Goal: Transaction & Acquisition: Book appointment/travel/reservation

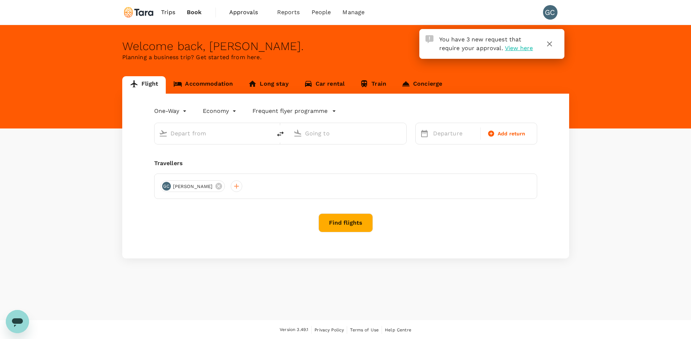
type input "roundtrip"
type input "Taiwan Taoyuan Intl (TPE)"
type input "Singapore Changi (SIN)"
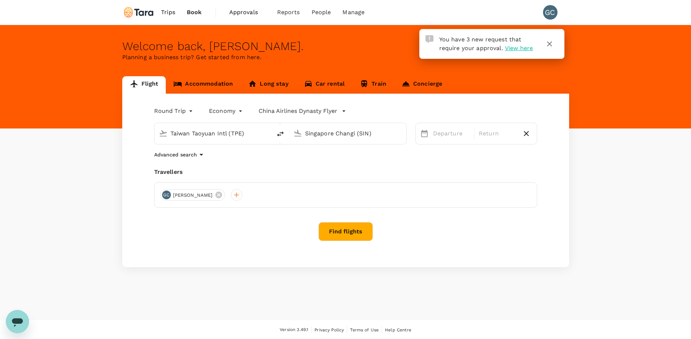
click at [230, 85] on link "Accommodation" at bounding box center [203, 84] width 75 height 17
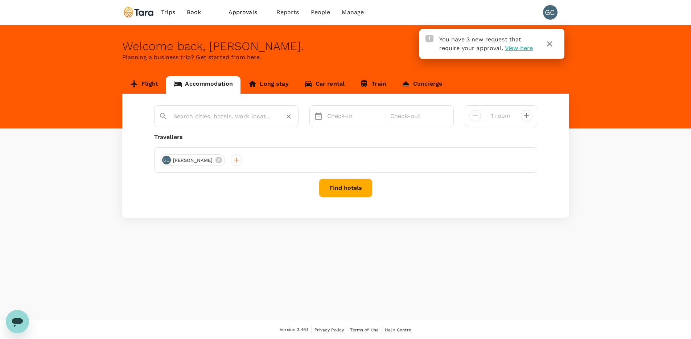
click at [225, 121] on input "text" at bounding box center [223, 116] width 100 height 11
type input "c"
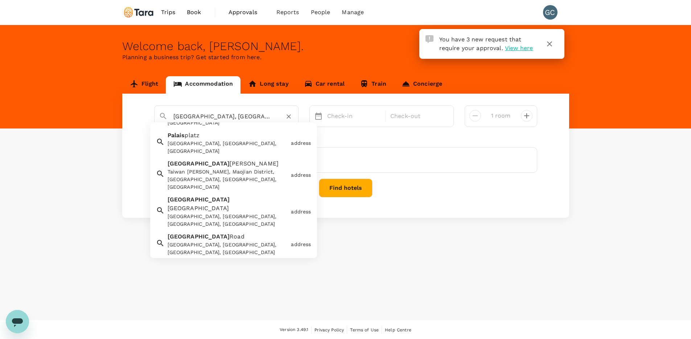
scroll to position [1, 0]
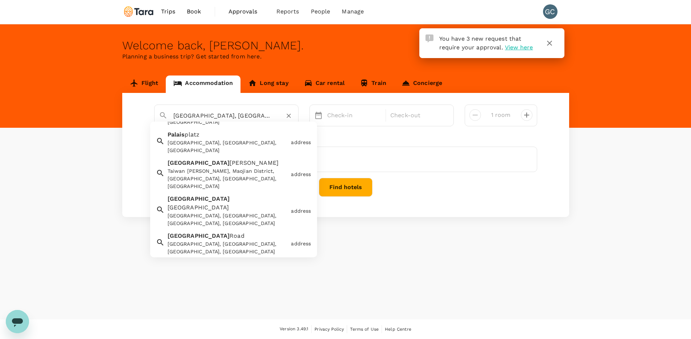
drag, startPoint x: 248, startPoint y: 118, endPoint x: 163, endPoint y: 115, distance: 85.7
click at [163, 115] on div "[GEOGRAPHIC_DATA], [GEOGRAPHIC_DATA]" at bounding box center [223, 112] width 141 height 19
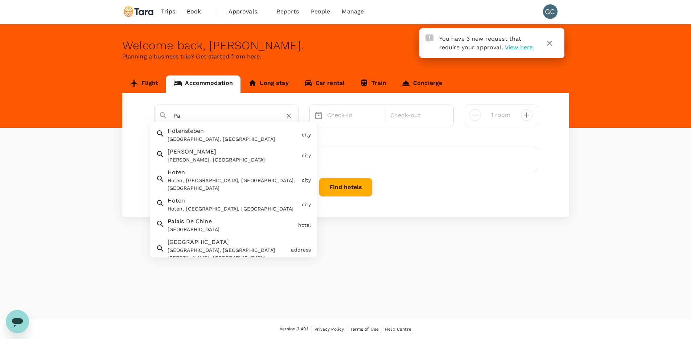
type input "P"
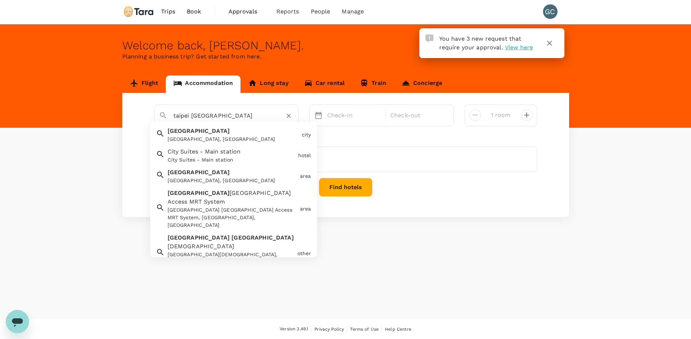
click at [232, 135] on div "[GEOGRAPHIC_DATA], [GEOGRAPHIC_DATA]" at bounding box center [233, 139] width 131 height 8
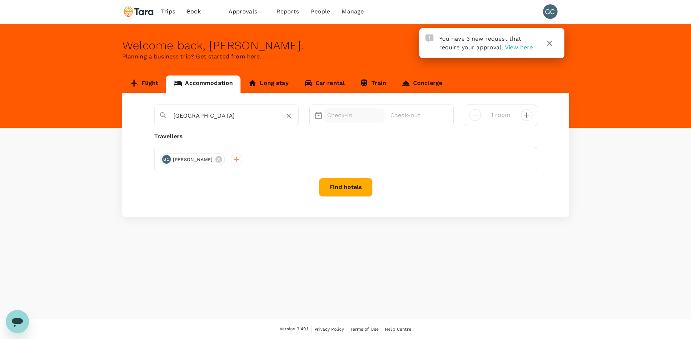
type input "[GEOGRAPHIC_DATA]"
click at [347, 115] on p "Check-in" at bounding box center [354, 115] width 54 height 9
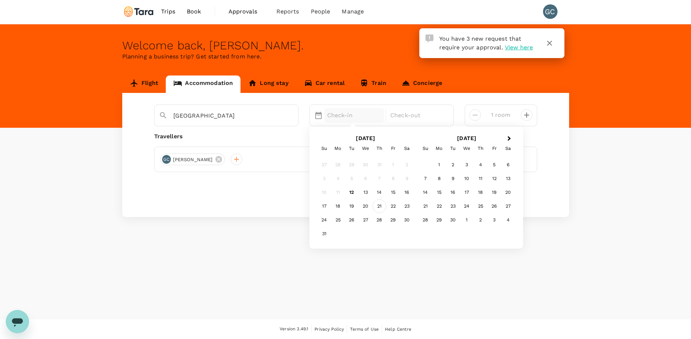
click at [375, 204] on div "21" at bounding box center [380, 206] width 14 height 14
click at [392, 204] on div "22" at bounding box center [394, 206] width 14 height 14
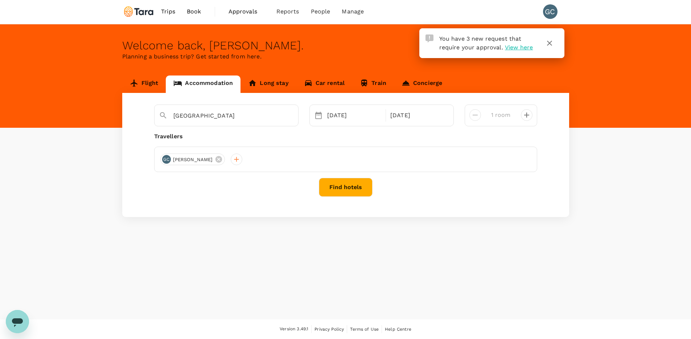
click at [366, 188] on button "Find hotels" at bounding box center [346, 187] width 54 height 19
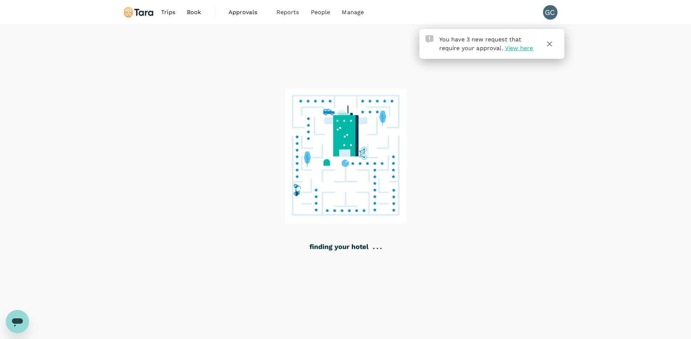
click at [553, 54] on div "You have 3 new request that require your approval. View here" at bounding box center [492, 44] width 145 height 30
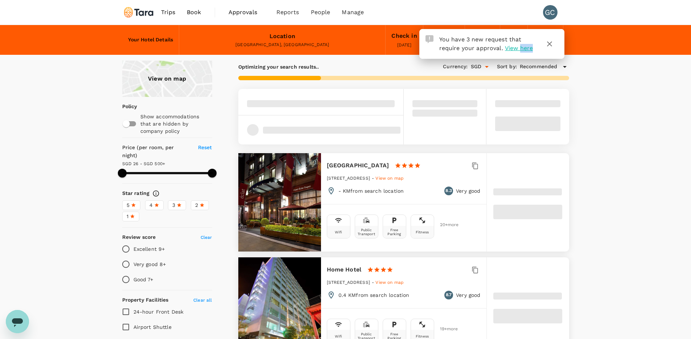
click at [152, 84] on div "View on map" at bounding box center [167, 79] width 90 height 36
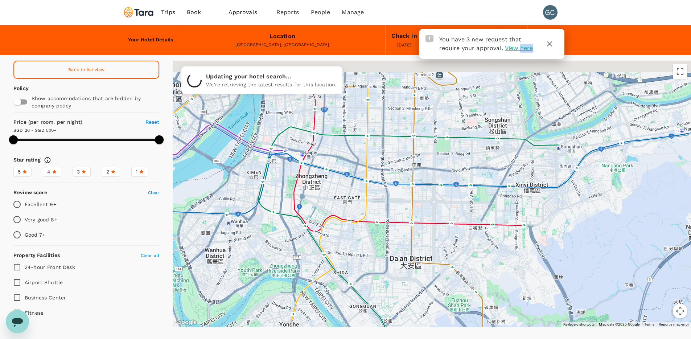
drag, startPoint x: 264, startPoint y: 155, endPoint x: 351, endPoint y: 192, distance: 94.6
click at [351, 192] on div at bounding box center [432, 194] width 519 height 266
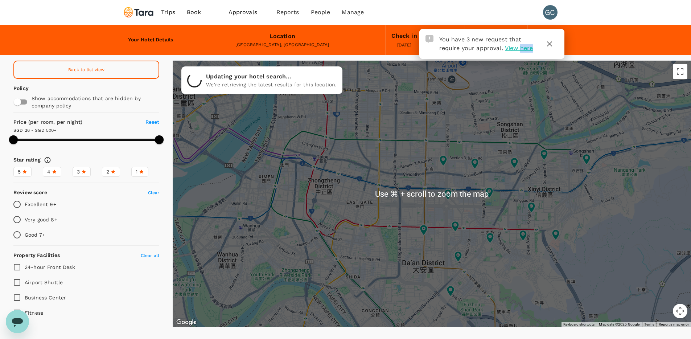
click at [319, 178] on div at bounding box center [432, 194] width 519 height 266
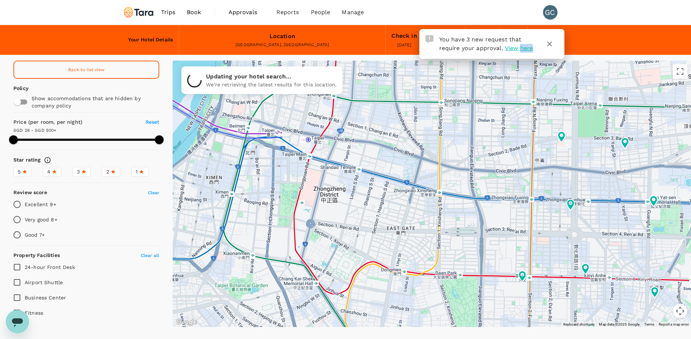
click at [317, 171] on div at bounding box center [432, 194] width 519 height 266
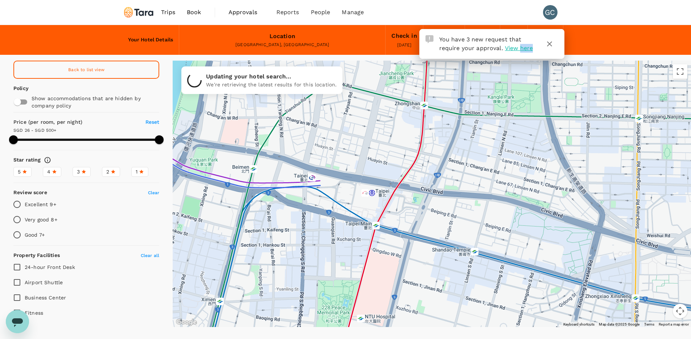
drag, startPoint x: 322, startPoint y: 138, endPoint x: 396, endPoint y: 223, distance: 112.9
click at [396, 223] on div at bounding box center [432, 194] width 519 height 266
click at [365, 175] on div at bounding box center [432, 194] width 519 height 266
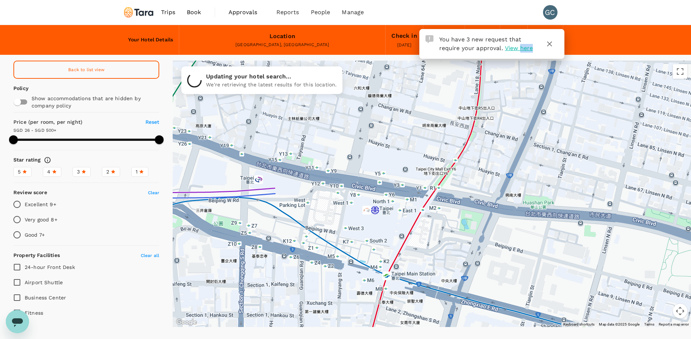
type input "499.49"
type input "19.49"
click at [349, 174] on div at bounding box center [432, 194] width 519 height 266
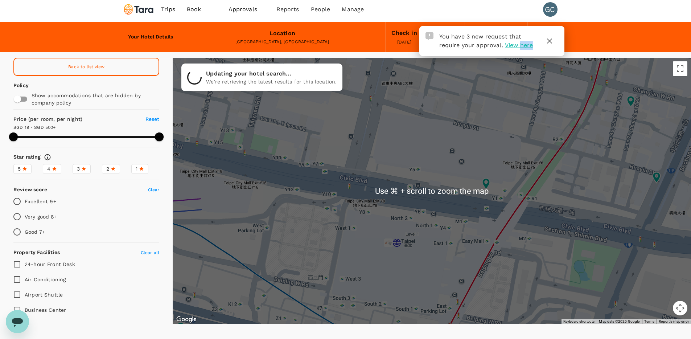
scroll to position [7, 0]
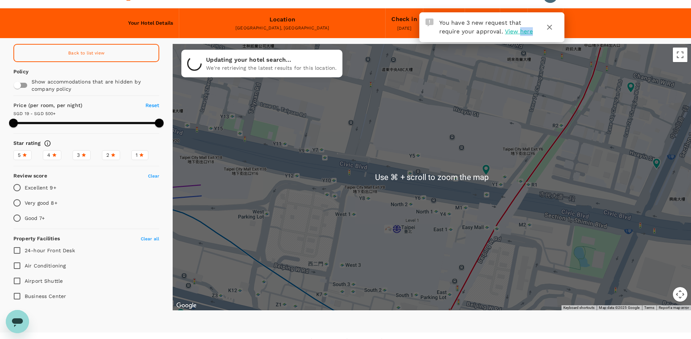
scroll to position [4, 0]
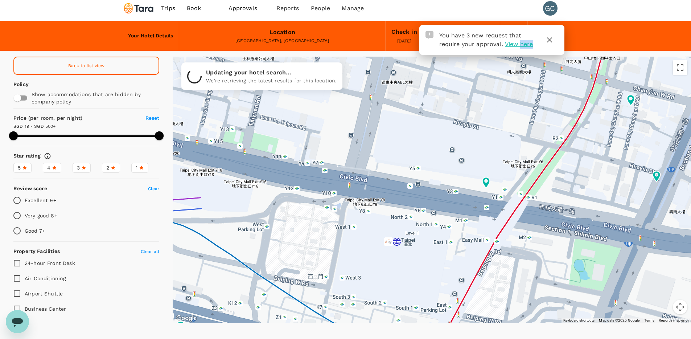
click at [358, 168] on div at bounding box center [432, 190] width 519 height 266
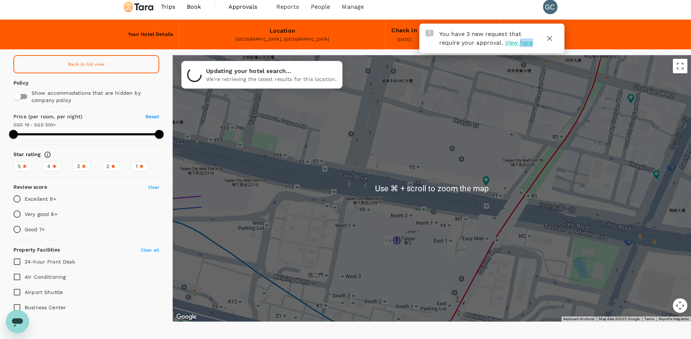
scroll to position [7, 0]
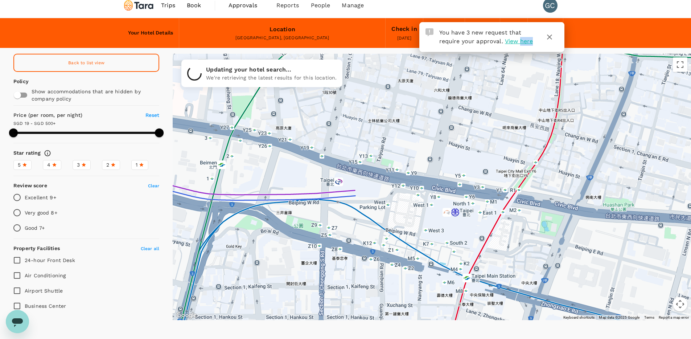
drag, startPoint x: 374, startPoint y: 139, endPoint x: 424, endPoint y: 160, distance: 53.9
click at [424, 160] on div at bounding box center [432, 187] width 519 height 266
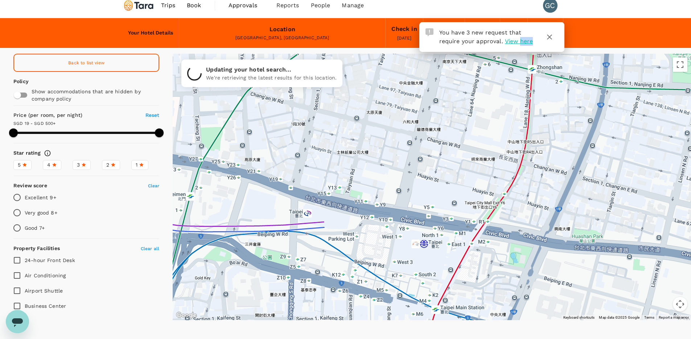
drag, startPoint x: 384, startPoint y: 141, endPoint x: 350, endPoint y: 174, distance: 47.7
click at [350, 174] on div at bounding box center [432, 187] width 519 height 266
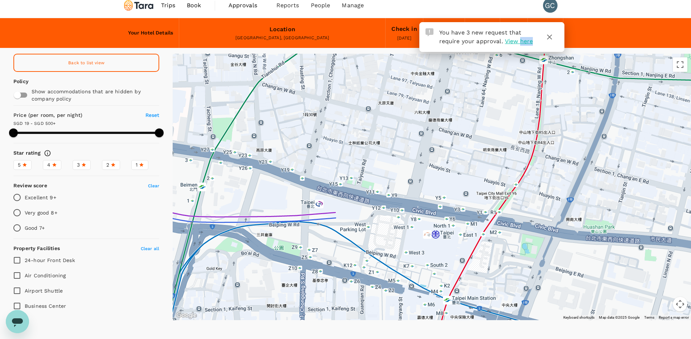
drag, startPoint x: 332, startPoint y: 199, endPoint x: 363, endPoint y: 175, distance: 39.8
click at [363, 175] on div at bounding box center [432, 187] width 519 height 266
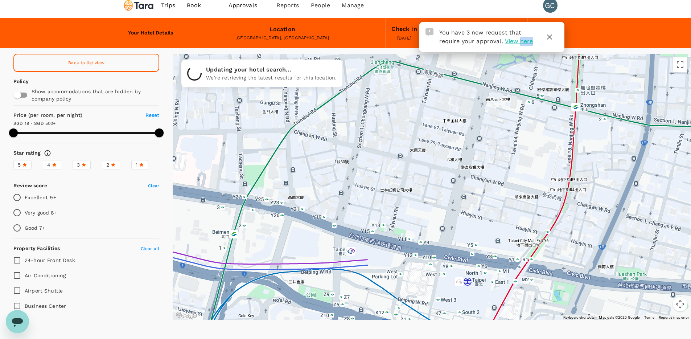
drag, startPoint x: 275, startPoint y: 147, endPoint x: 307, endPoint y: 197, distance: 59.0
click at [307, 196] on div at bounding box center [432, 187] width 519 height 266
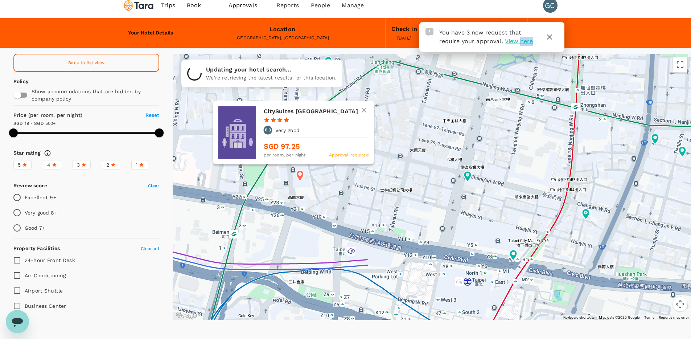
click at [299, 164] on div "CitySuites [GEOGRAPHIC_DATA] 1 Star 2 Stars 3 Stars 4 Stars 5 Stars 8.3 Very go…" at bounding box center [294, 133] width 162 height 64
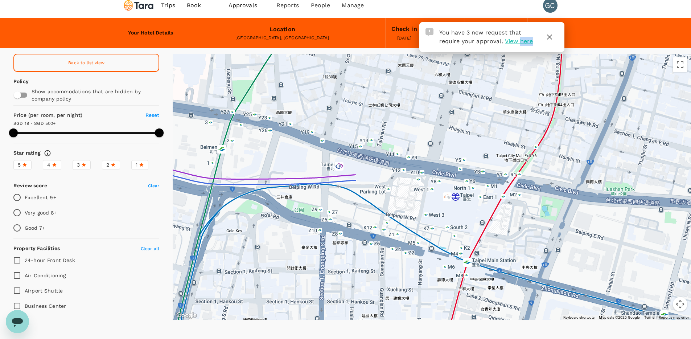
drag, startPoint x: 351, startPoint y: 217, endPoint x: 339, endPoint y: 130, distance: 87.5
click at [339, 130] on div at bounding box center [432, 187] width 519 height 266
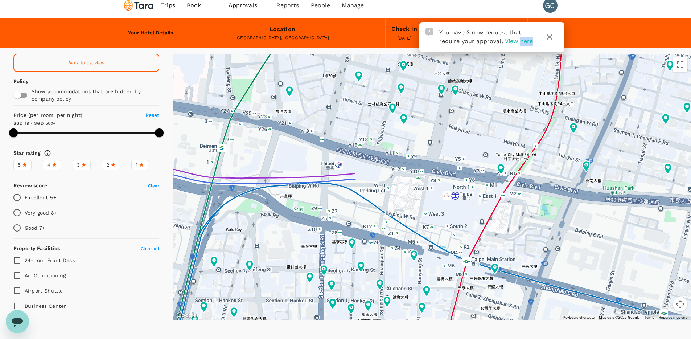
scroll to position [5, 0]
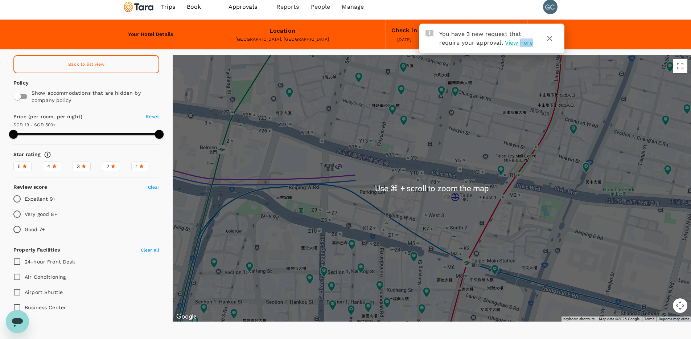
click at [389, 225] on div at bounding box center [432, 188] width 519 height 266
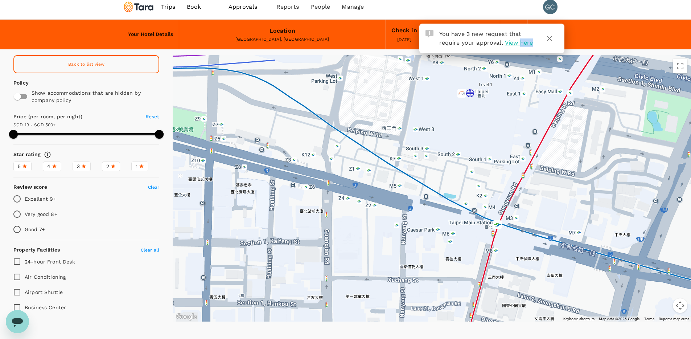
drag, startPoint x: 461, startPoint y: 240, endPoint x: 414, endPoint y: 162, distance: 91.2
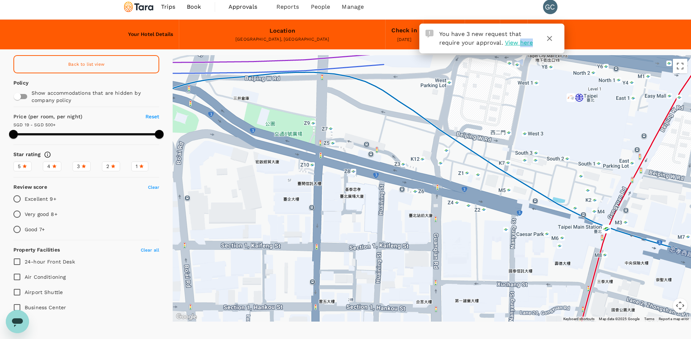
drag, startPoint x: 317, startPoint y: 185, endPoint x: 426, endPoint y: 190, distance: 109.4
click at [426, 190] on div at bounding box center [432, 188] width 519 height 266
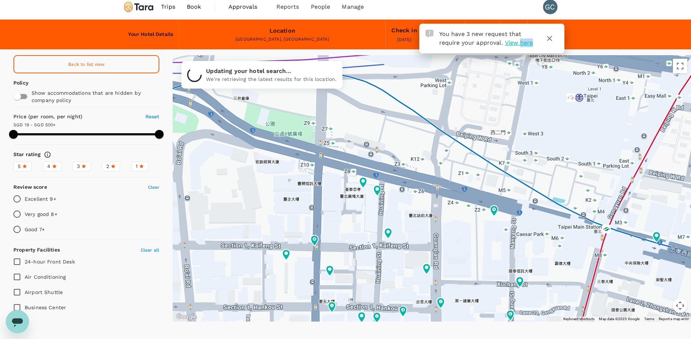
click at [378, 189] on icon at bounding box center [377, 190] width 8 height 11
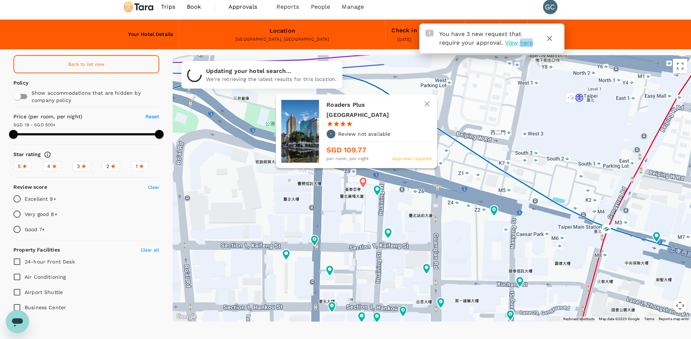
type input "499.49"
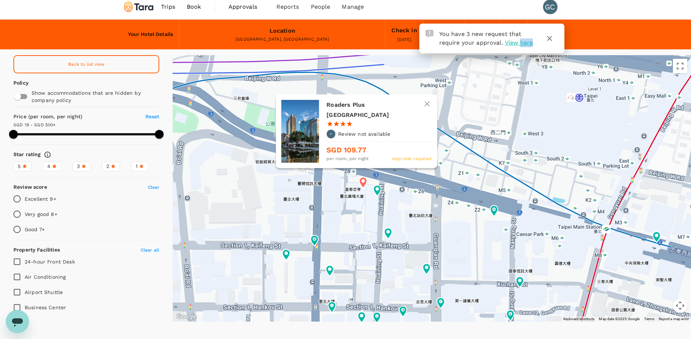
click at [363, 182] on icon at bounding box center [363, 182] width 8 height 11
click at [372, 118] on h6 "Roaders Plus [GEOGRAPHIC_DATA]" at bounding box center [376, 110] width 99 height 20
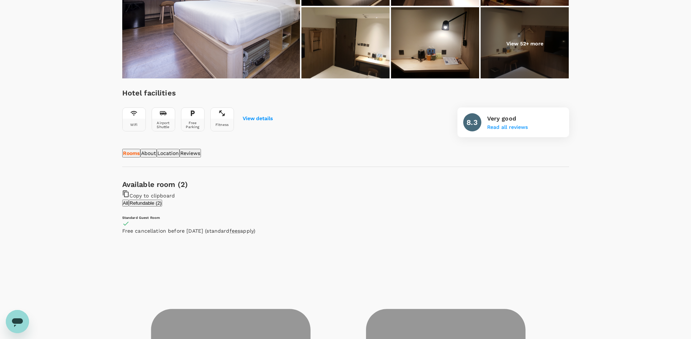
scroll to position [202, 0]
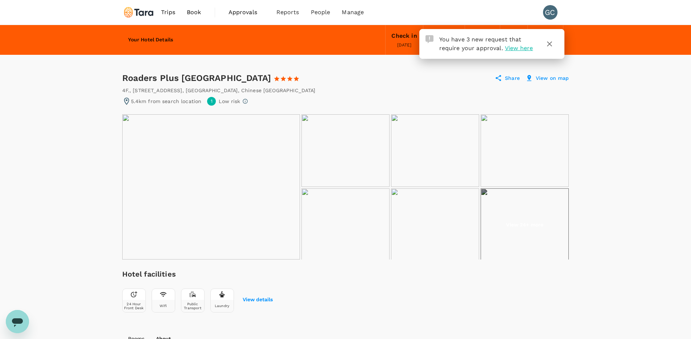
click at [269, 159] on img at bounding box center [211, 186] width 178 height 145
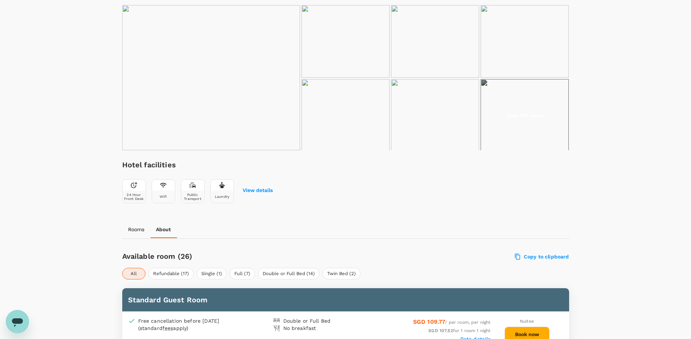
scroll to position [103, 0]
